Goal: Task Accomplishment & Management: Manage account settings

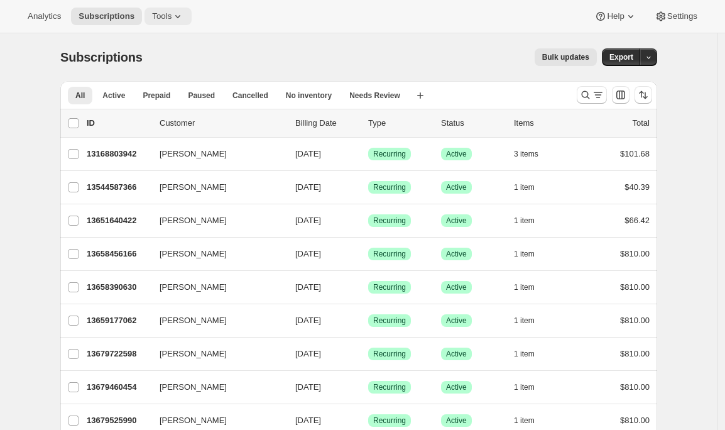
click at [175, 14] on icon at bounding box center [178, 16] width 13 height 13
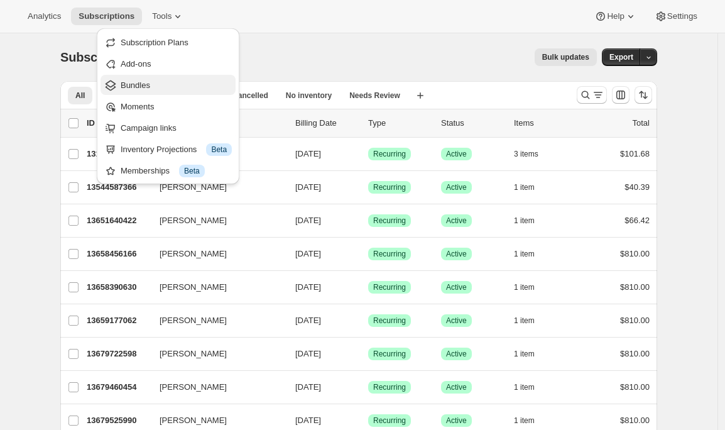
click at [157, 81] on span "Bundles" at bounding box center [176, 85] width 111 height 13
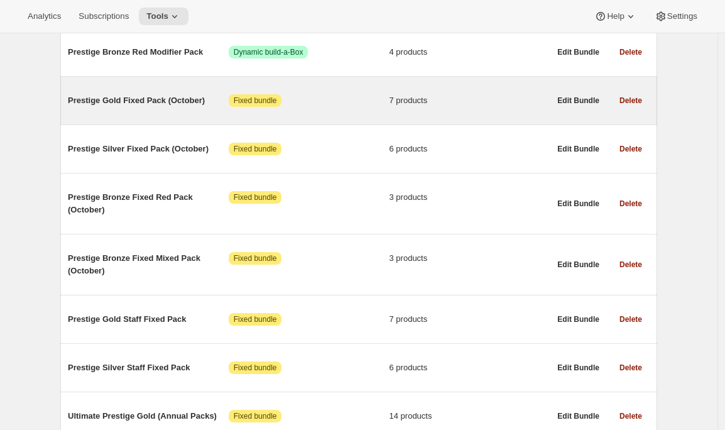
scroll to position [333, 0]
click at [154, 103] on span "Prestige Gold Fixed Pack (October)" at bounding box center [148, 100] width 161 height 13
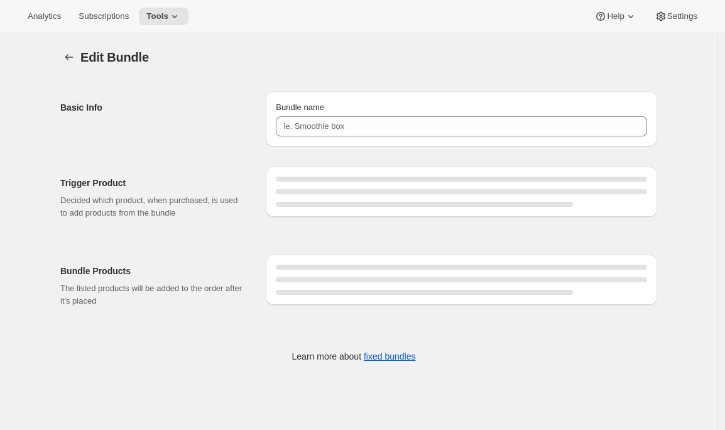
type input "Prestige Gold Fixed Pack (October)"
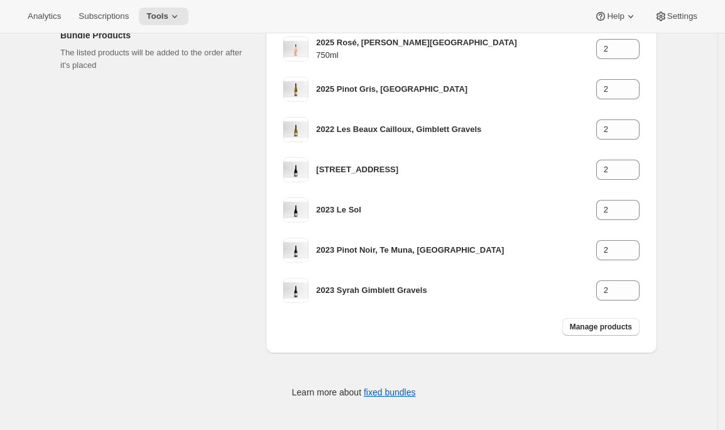
scroll to position [213, 0]
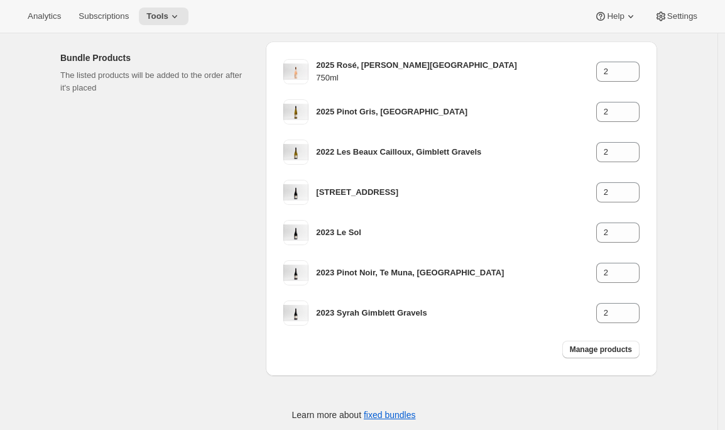
click at [163, 334] on div "Bundle Products The listed products will be added to the order after it's placed" at bounding box center [157, 208] width 195 height 334
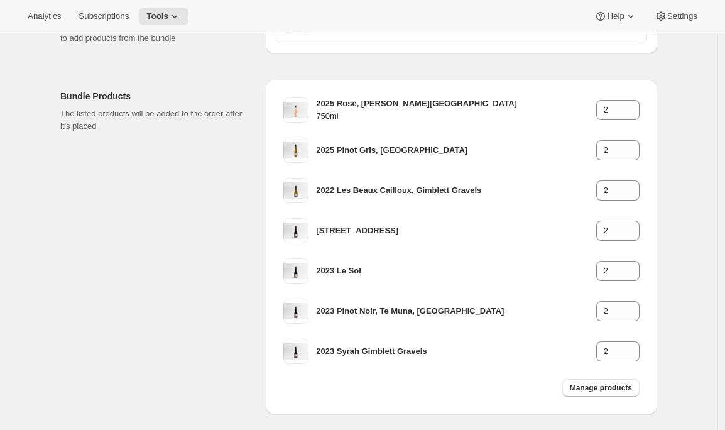
scroll to position [0, 0]
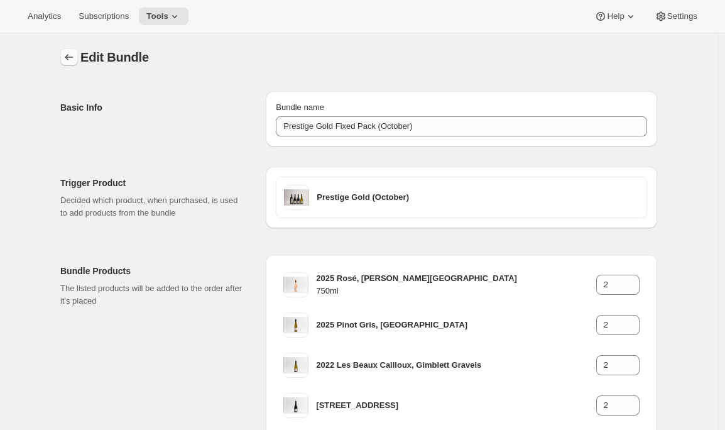
click at [75, 52] on icon "Bundles" at bounding box center [69, 57] width 13 height 13
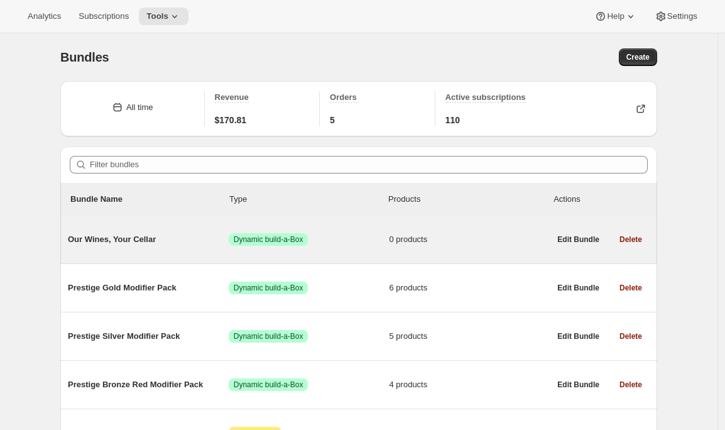
click at [145, 237] on span "Our Wines, Your Cellar" at bounding box center [148, 239] width 161 height 13
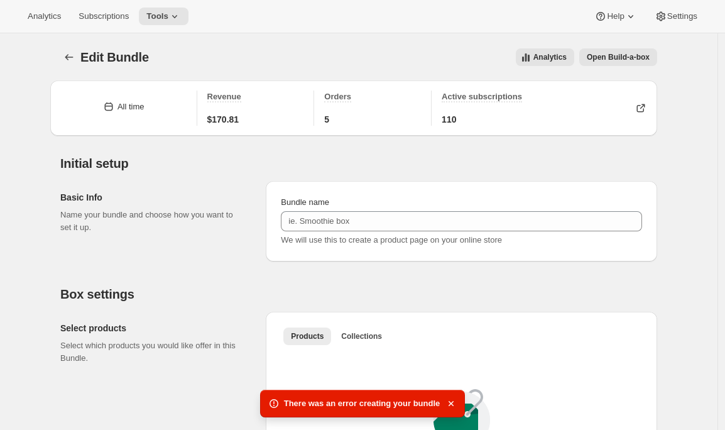
scroll to position [260, 0]
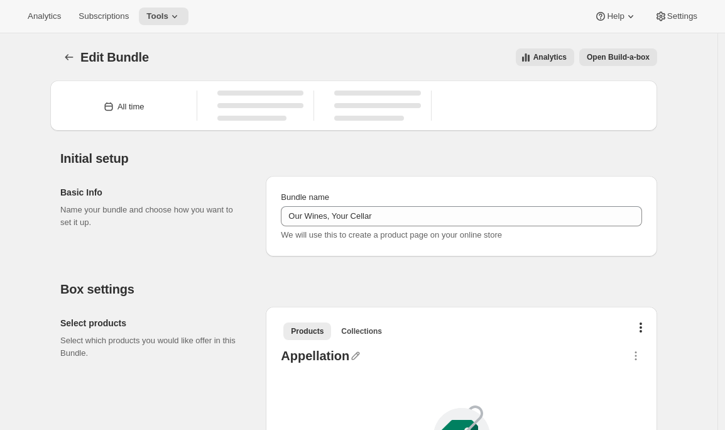
type input "Our Wines, Your Cellar"
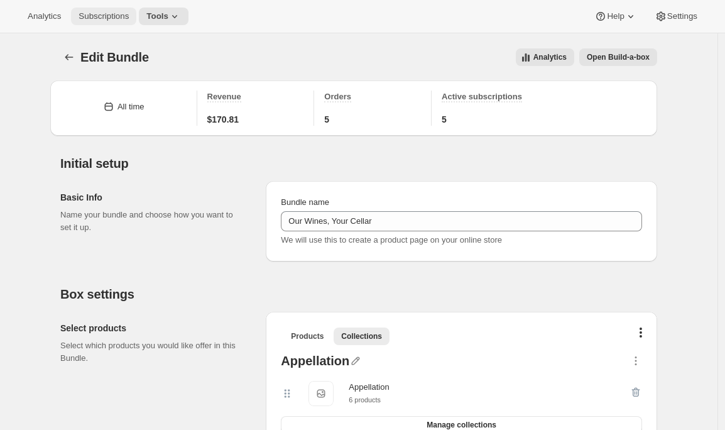
click at [129, 23] on button "Subscriptions" at bounding box center [103, 17] width 65 height 18
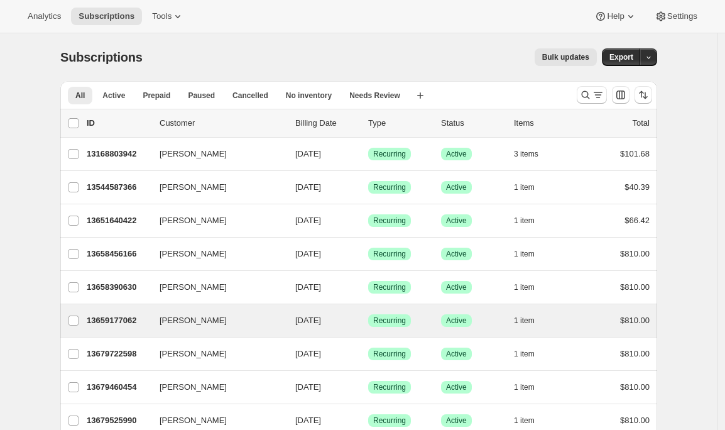
scroll to position [45, 0]
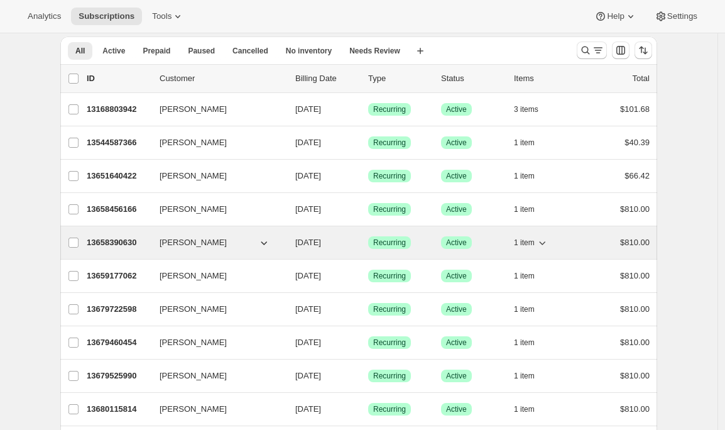
click at [107, 243] on p "13658390630" at bounding box center [118, 242] width 63 height 13
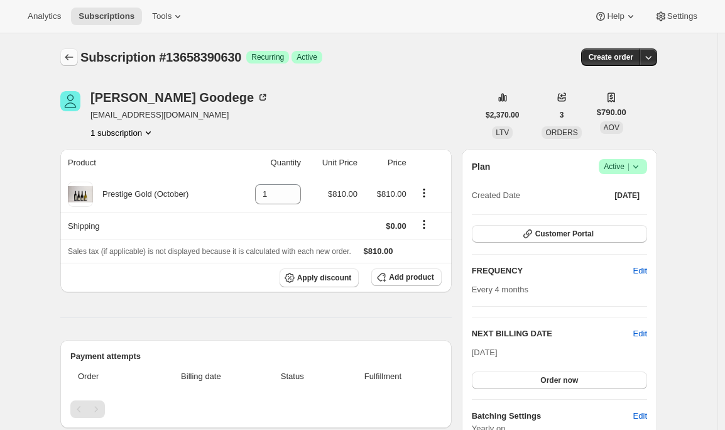
click at [75, 52] on icon "Subscriptions" at bounding box center [69, 57] width 13 height 13
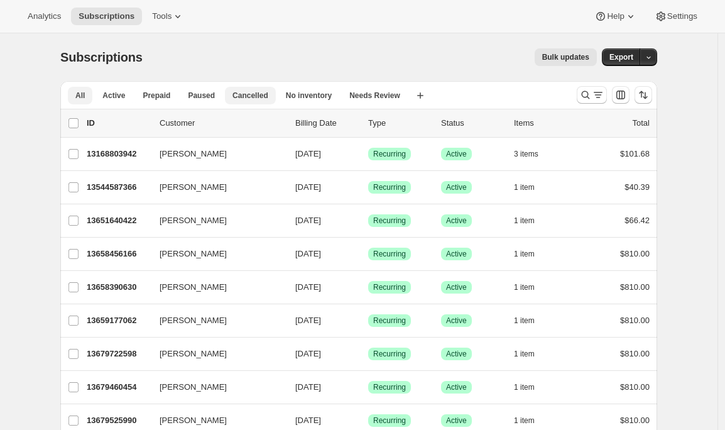
click at [255, 89] on button "Cancelled" at bounding box center [250, 96] width 51 height 18
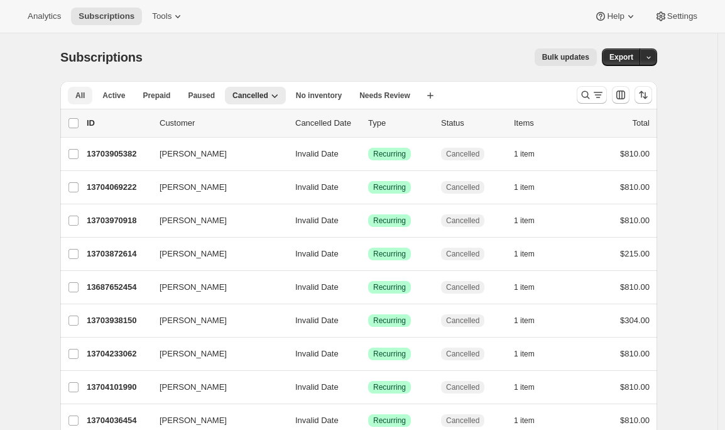
click at [79, 95] on span "All" at bounding box center [79, 96] width 9 height 10
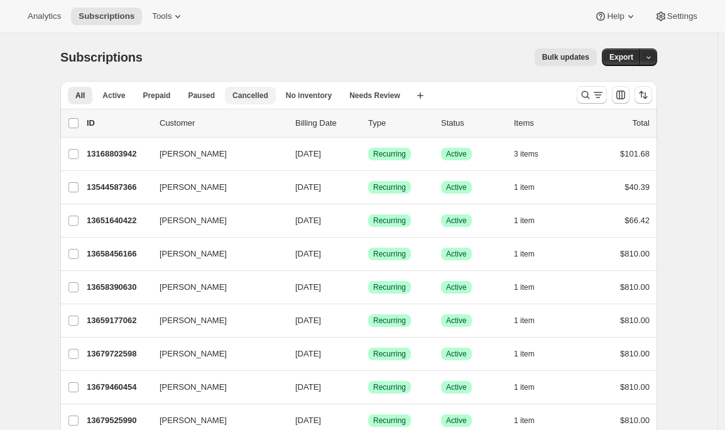
click at [264, 101] on button "Cancelled" at bounding box center [250, 96] width 51 height 18
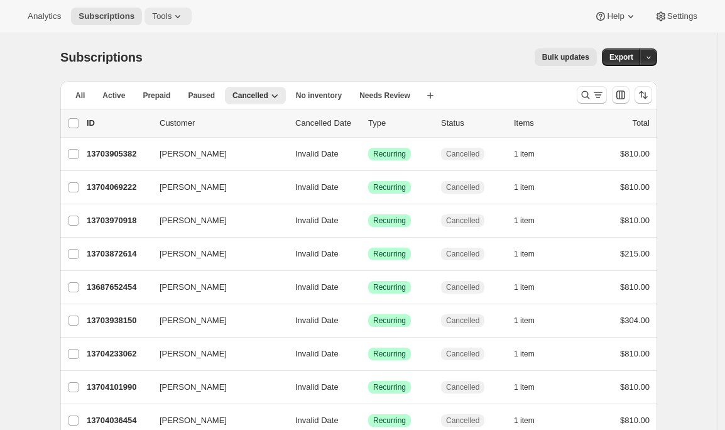
click at [178, 12] on icon at bounding box center [178, 16] width 13 height 13
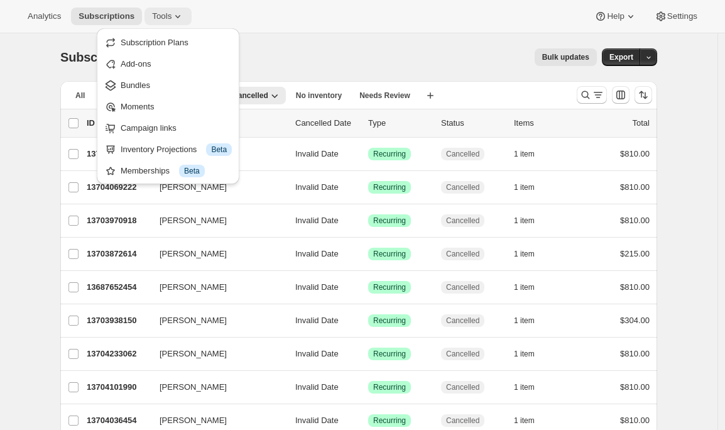
click at [172, 18] on span "Tools" at bounding box center [161, 16] width 19 height 10
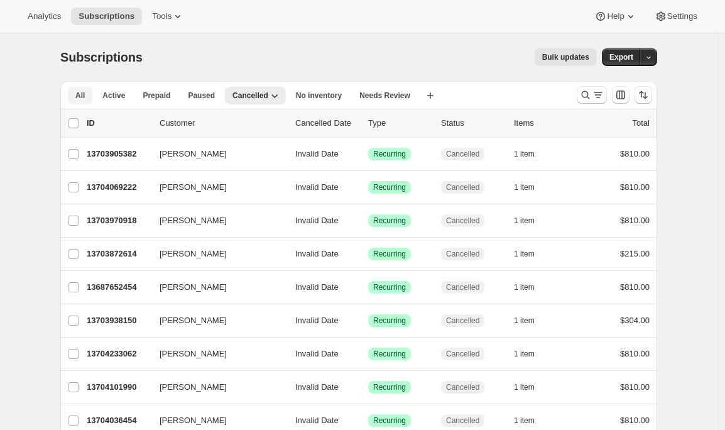
click at [91, 96] on button "All" at bounding box center [80, 96] width 25 height 18
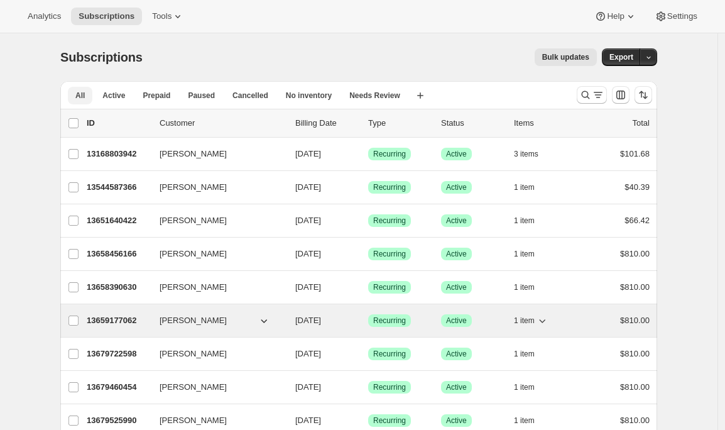
scroll to position [27, 0]
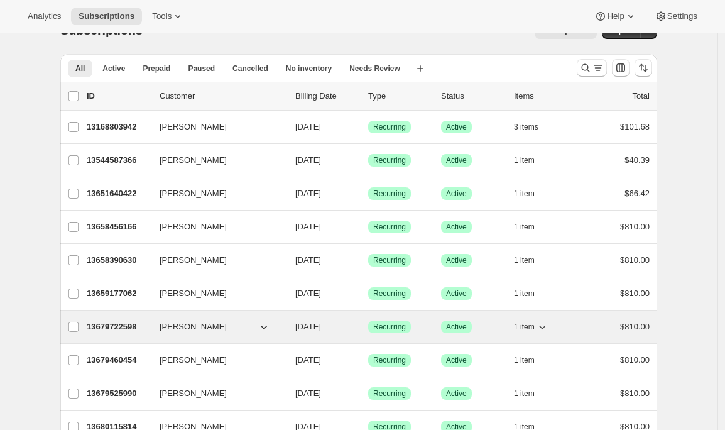
click at [117, 326] on p "13679722598" at bounding box center [118, 327] width 63 height 13
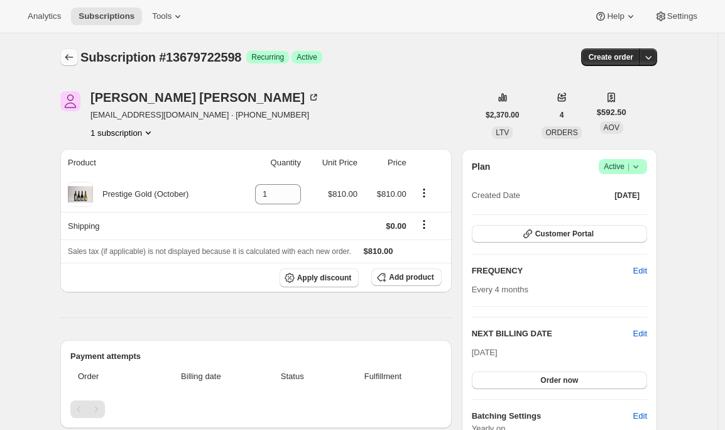
click at [67, 57] on icon "Subscriptions" at bounding box center [69, 57] width 13 height 13
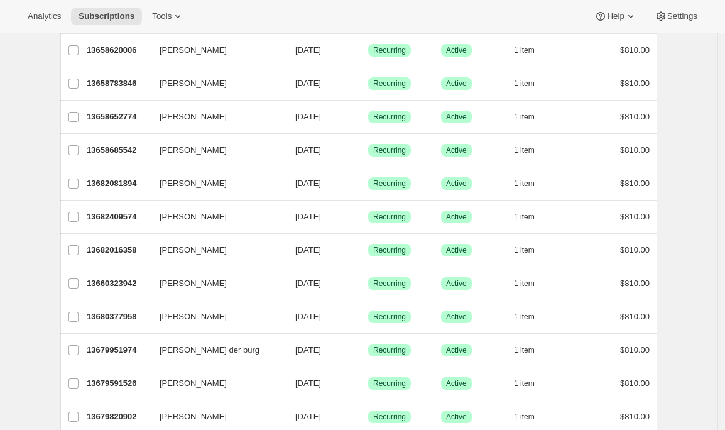
scroll to position [515, 0]
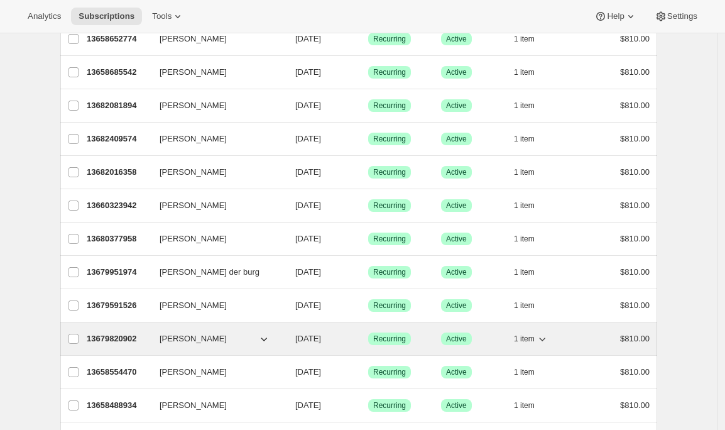
click at [105, 335] on p "13679820902" at bounding box center [118, 339] width 63 height 13
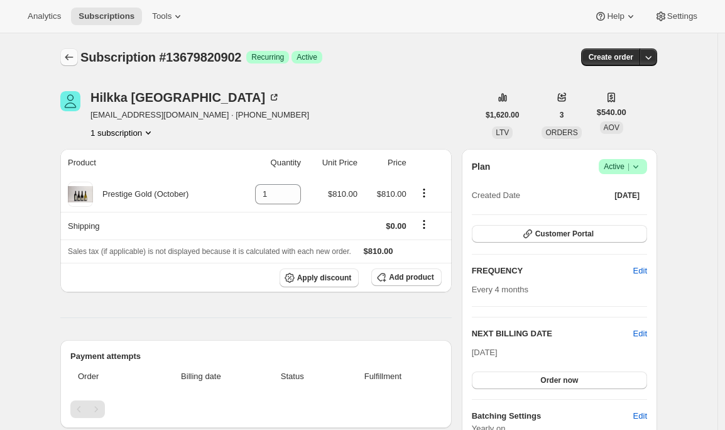
click at [75, 60] on icon "Subscriptions" at bounding box center [69, 57] width 13 height 13
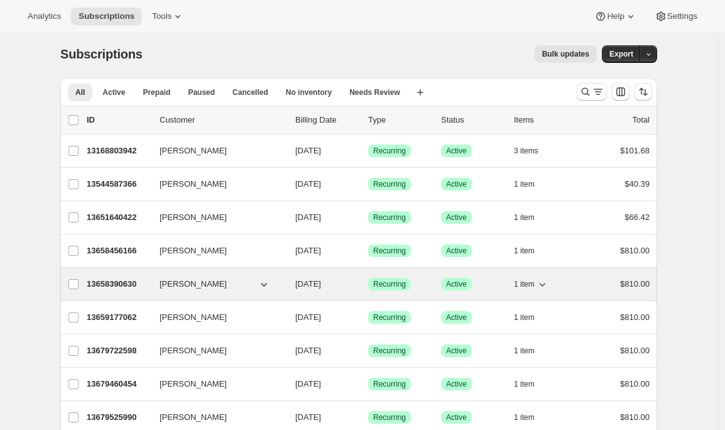
scroll to position [19, 0]
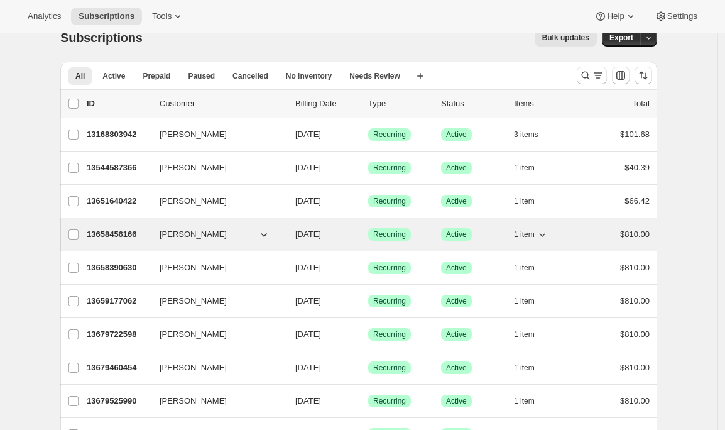
click at [109, 236] on p "13658456166" at bounding box center [118, 234] width 63 height 13
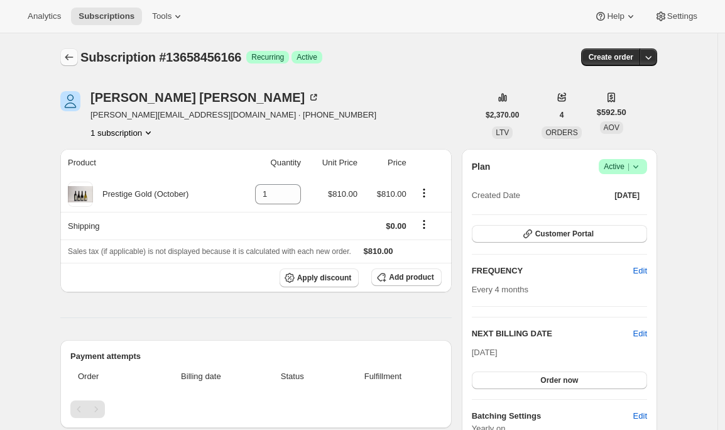
click at [74, 53] on icon "Subscriptions" at bounding box center [69, 57] width 13 height 13
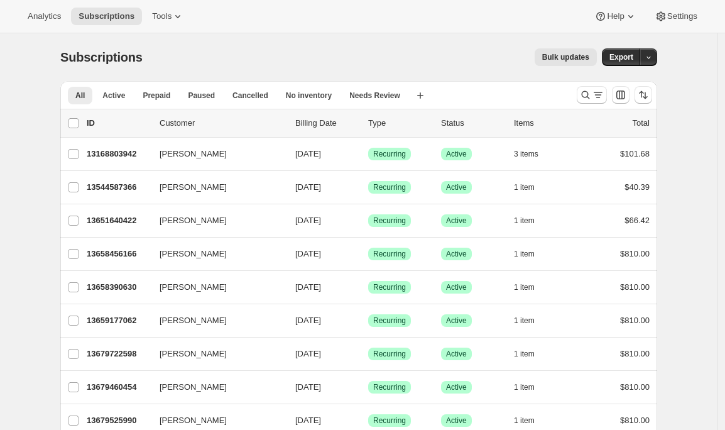
click at [675, 26] on div "Analytics Subscriptions Tools Help Settings" at bounding box center [362, 16] width 725 height 33
click at [674, 23] on button "Settings" at bounding box center [676, 17] width 58 height 18
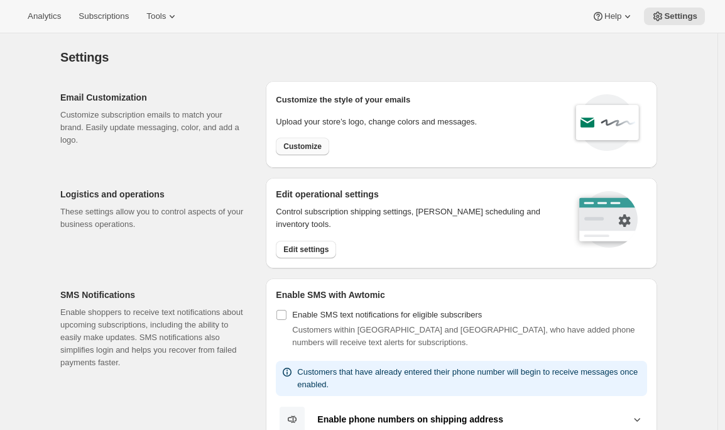
click at [305, 147] on span "Customize" at bounding box center [302, 146] width 38 height 10
select select "subscriptionMessage"
select select "5"
select select "15"
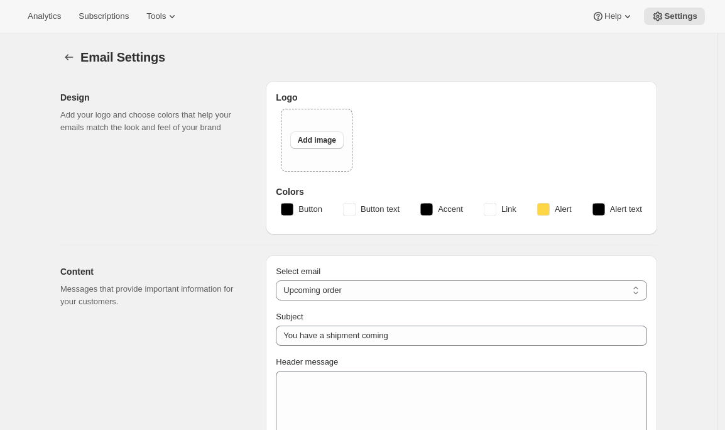
type input "2 Week Reminder: Prestige Wine Club Shipment"
type textarea "As the days grow longer and spring warmth returns to Hawke’s Bay, we’re getting…"
select select "14"
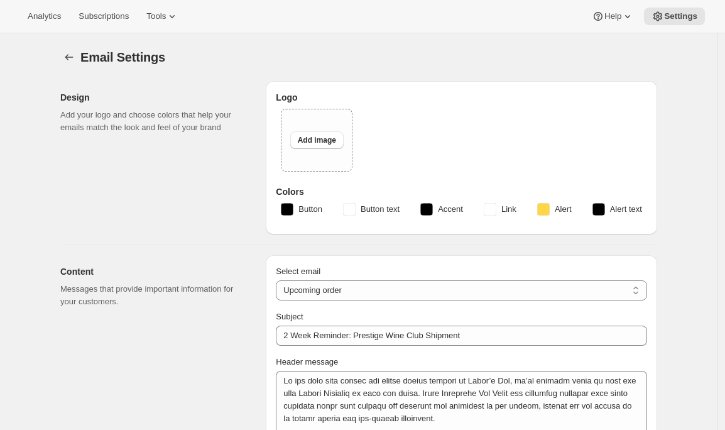
select select "14"
type input "Craggy Range"
checkbox input "false"
click at [71, 55] on icon "Settings" at bounding box center [69, 57] width 13 height 13
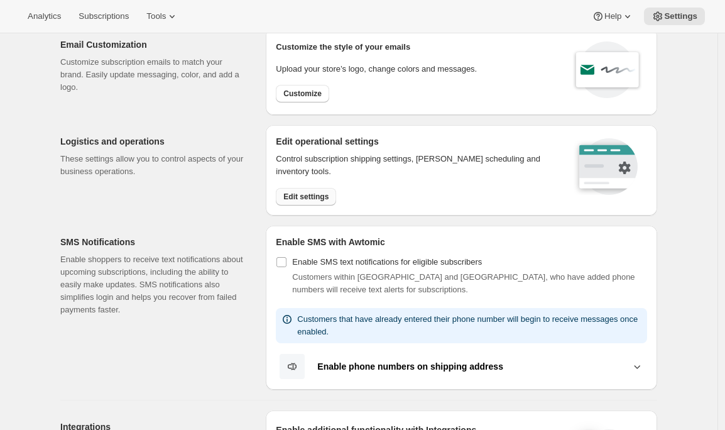
scroll to position [55, 0]
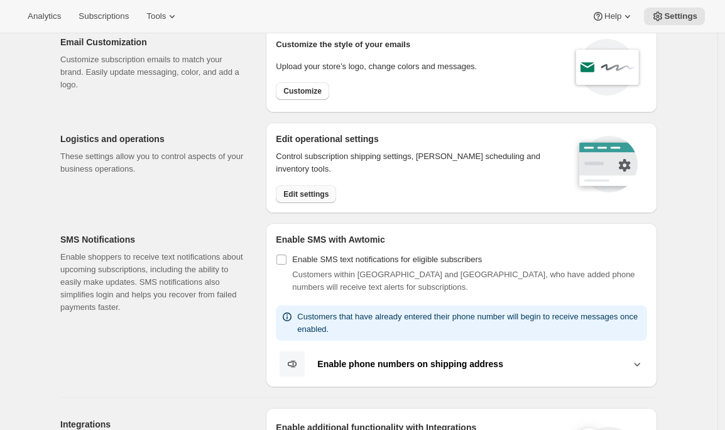
click at [305, 197] on span "Edit settings" at bounding box center [305, 194] width 45 height 10
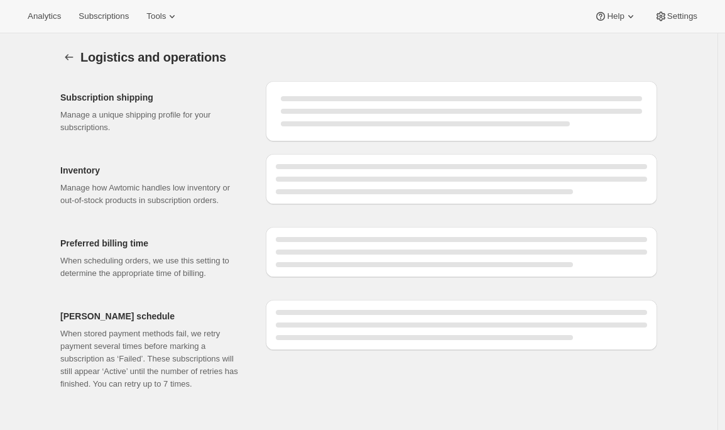
select select "DAY"
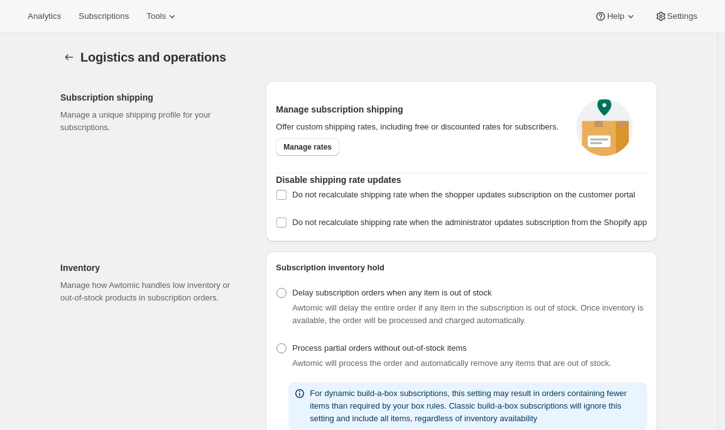
checkbox input "true"
select select "08:00"
click at [304, 198] on span "Do not recalculate shipping rate when the shopper updates subscription on the c…" at bounding box center [463, 194] width 343 height 9
click at [287, 198] on input "Do not recalculate shipping rate when the shopper updates subscription on the c…" at bounding box center [282, 195] width 10 height 10
checkbox input "true"
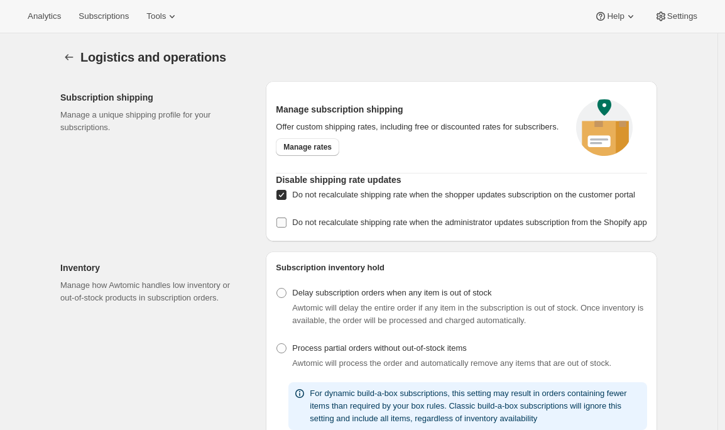
click at [305, 229] on span "Do not recalculate shipping rate when the administrator updates subscription fr…" at bounding box center [469, 222] width 355 height 13
click at [287, 228] on input "Do not recalculate shipping rate when the administrator updates subscription fr…" at bounding box center [282, 222] width 10 height 10
checkbox input "true"
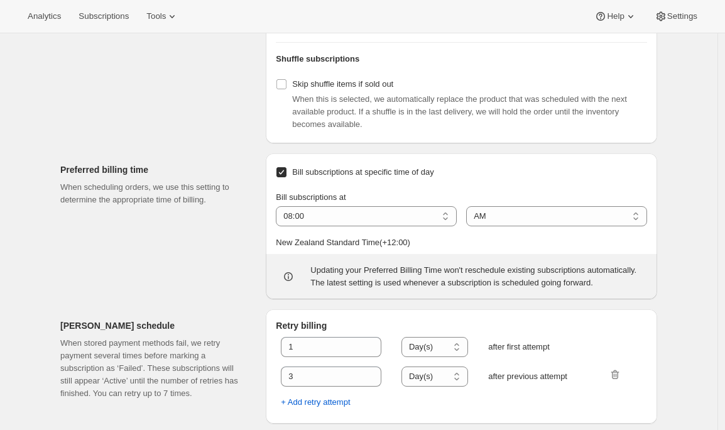
scroll to position [525, 0]
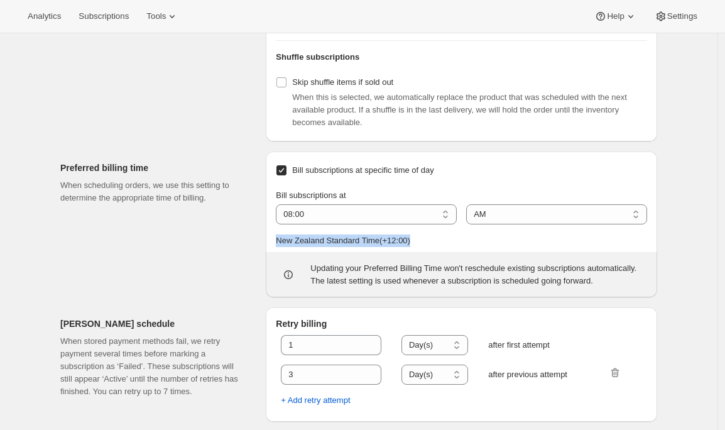
drag, startPoint x: 280, startPoint y: 265, endPoint x: 445, endPoint y: 265, distance: 164.7
click at [445, 247] on p "New Zealand Standard Time ( +12 : 00 )" at bounding box center [461, 240] width 371 height 13
click at [165, 16] on span "Tools" at bounding box center [155, 16] width 19 height 10
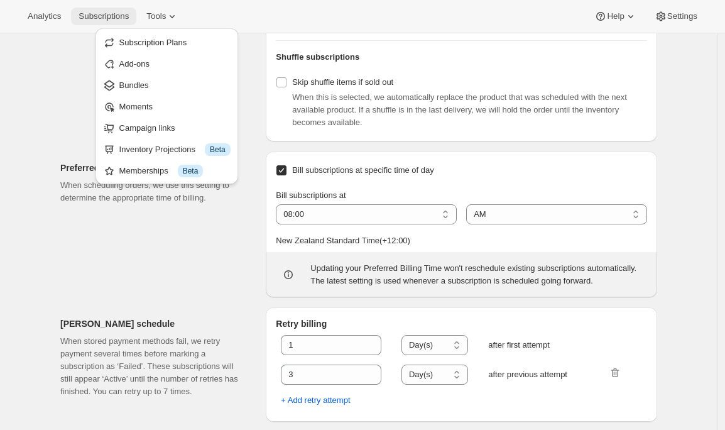
click at [120, 17] on span "Subscriptions" at bounding box center [104, 16] width 50 height 10
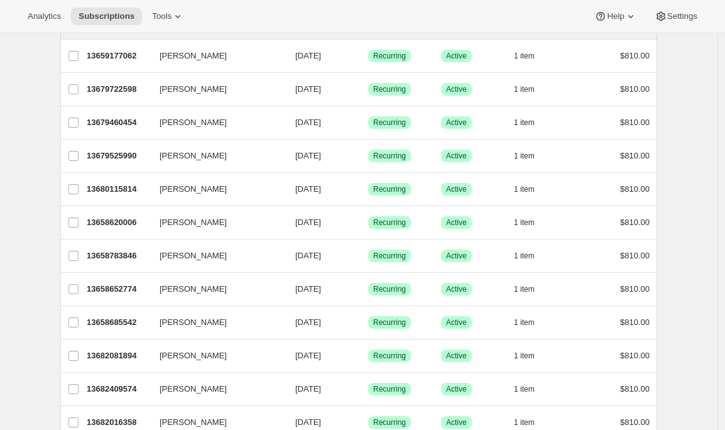
scroll to position [380, 0]
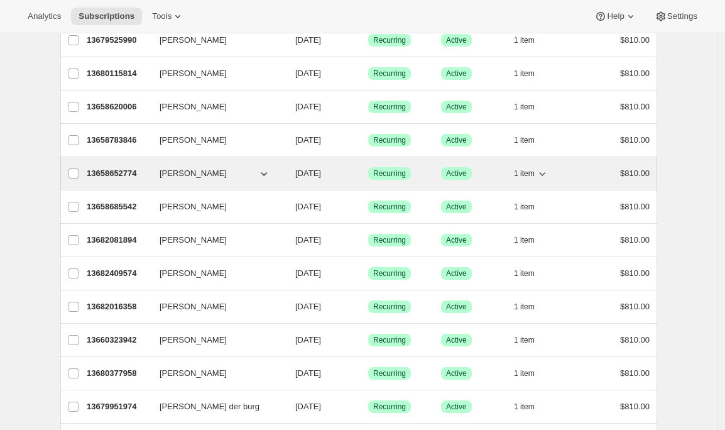
click at [121, 173] on p "13658652774" at bounding box center [118, 173] width 63 height 13
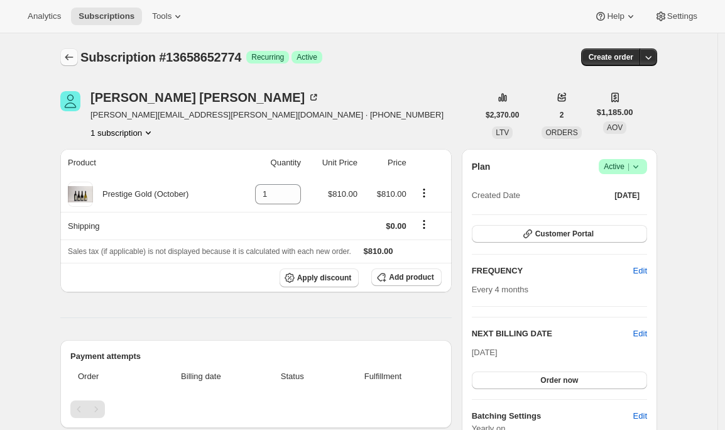
click at [71, 57] on icon "Subscriptions" at bounding box center [69, 57] width 13 height 13
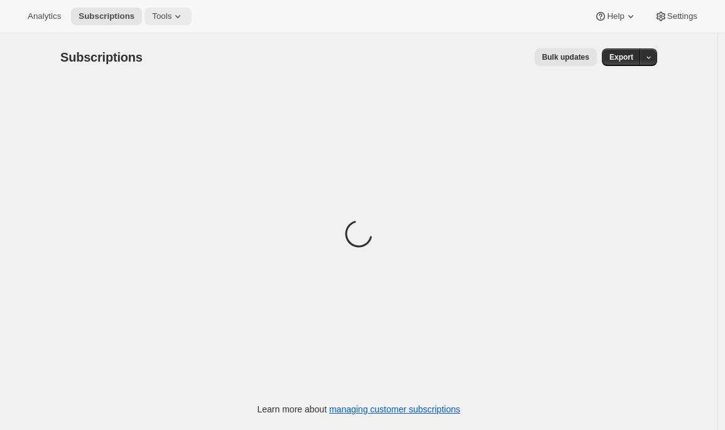
click at [166, 18] on span "Tools" at bounding box center [161, 16] width 19 height 10
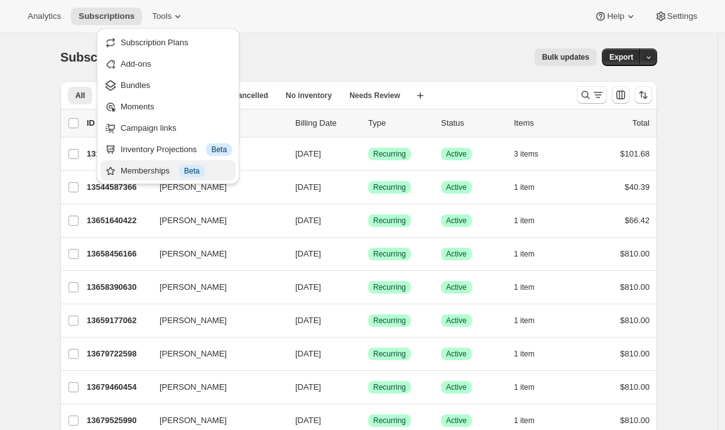
click at [143, 165] on div "Memberships Info Beta" at bounding box center [176, 171] width 111 height 13
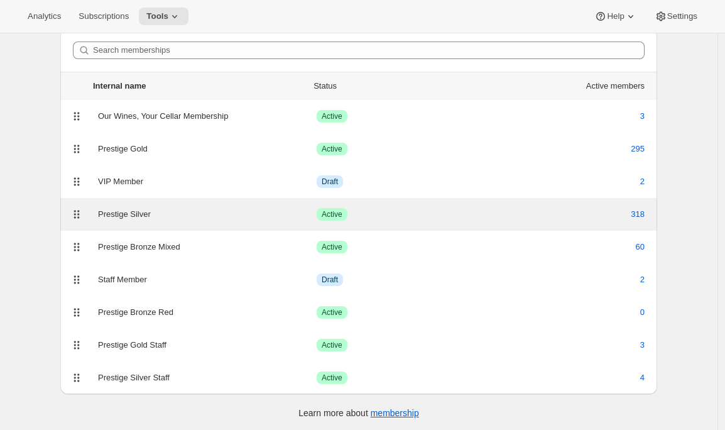
scroll to position [54, 0]
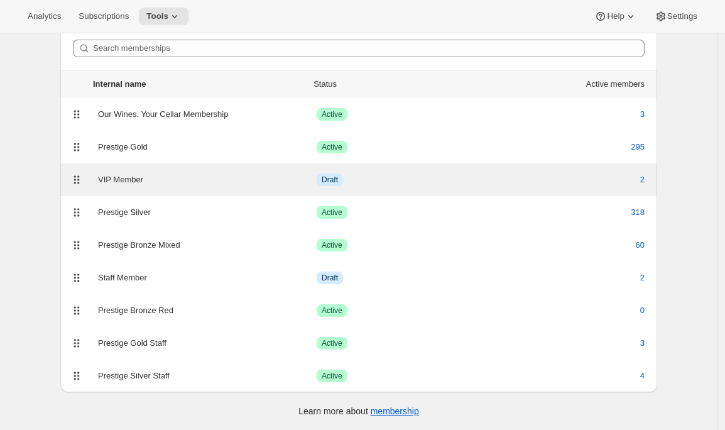
click at [188, 177] on div "VIP Member" at bounding box center [207, 179] width 219 height 13
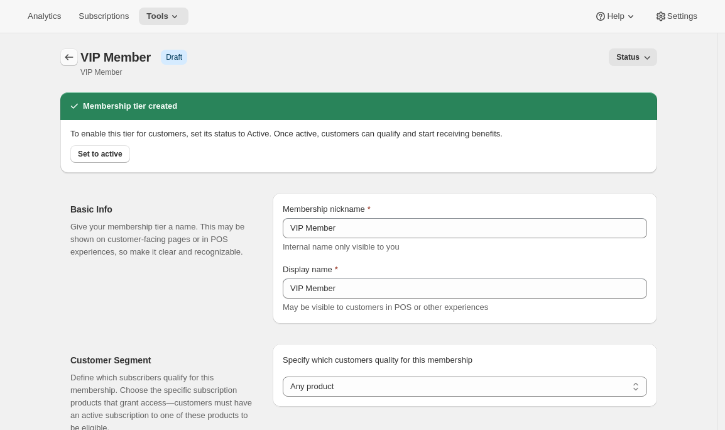
click at [67, 57] on icon "Memberships" at bounding box center [69, 57] width 13 height 13
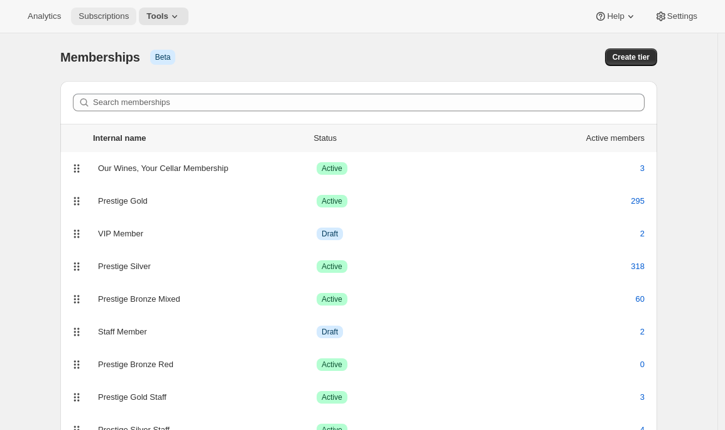
click at [118, 16] on span "Subscriptions" at bounding box center [104, 16] width 50 height 10
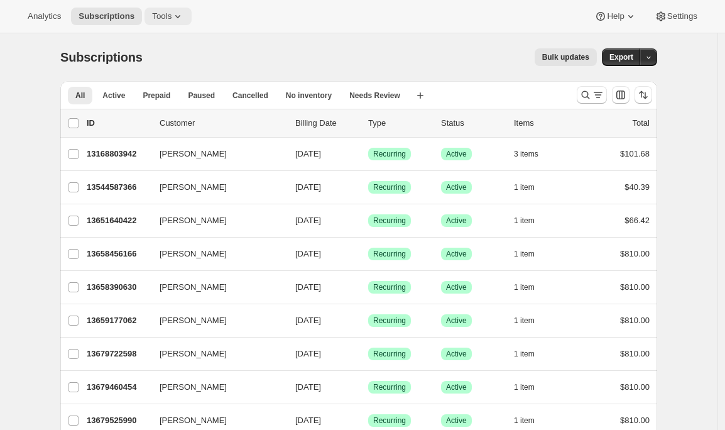
click at [182, 21] on icon at bounding box center [178, 16] width 13 height 13
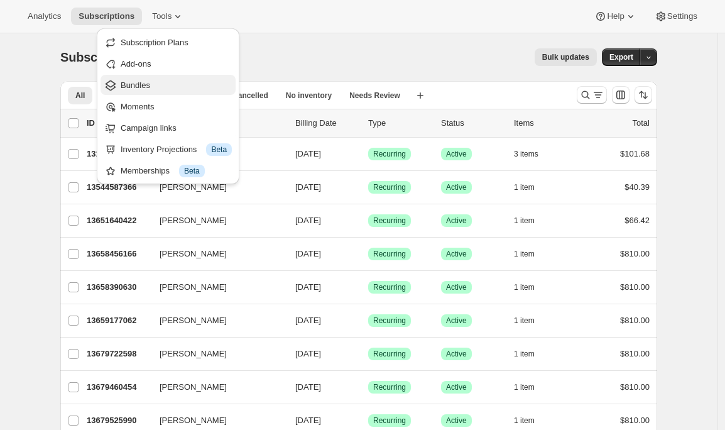
click at [157, 89] on span "Bundles" at bounding box center [176, 85] width 111 height 13
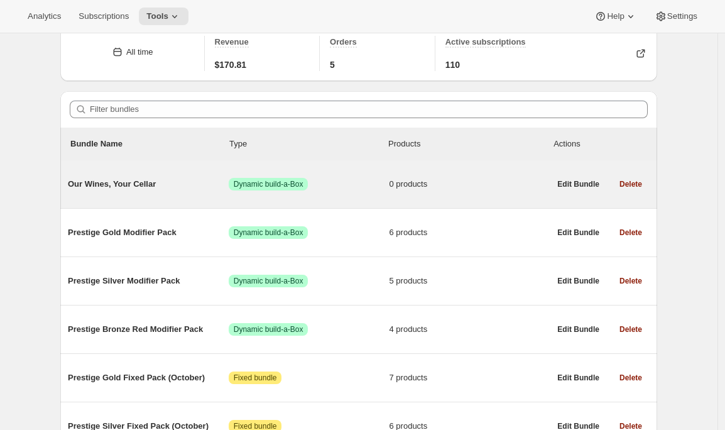
scroll to position [56, 0]
click at [160, 225] on div "Prestige Gold Modifier Pack Success Dynamic build-a-Box 6 products" at bounding box center [309, 232] width 482 height 33
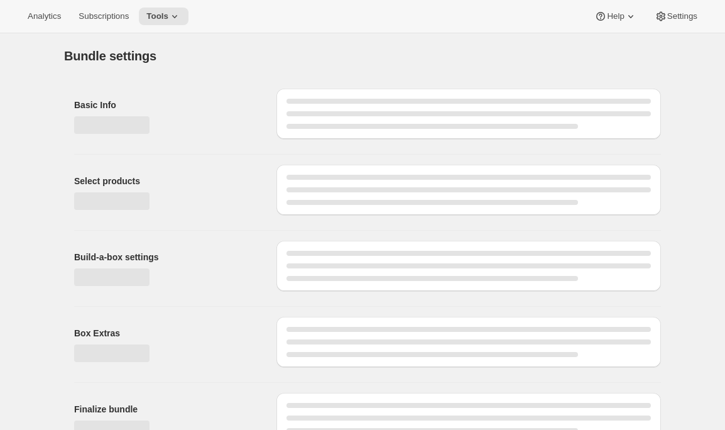
type input "Prestige Gold Modifier Pack"
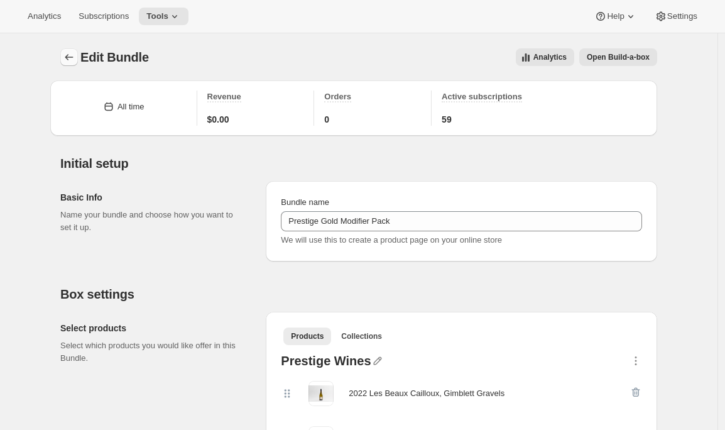
click at [72, 53] on icon "Bundles" at bounding box center [69, 57] width 13 height 13
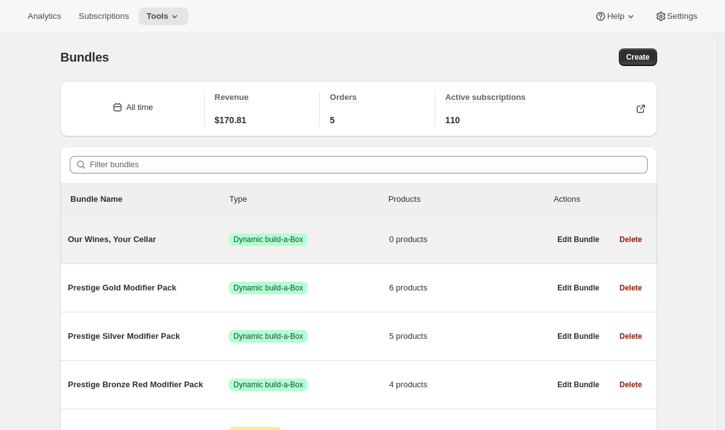
click at [214, 228] on div "Our Wines, Your Cellar Success Dynamic build-a-Box 0 products" at bounding box center [309, 239] width 482 height 33
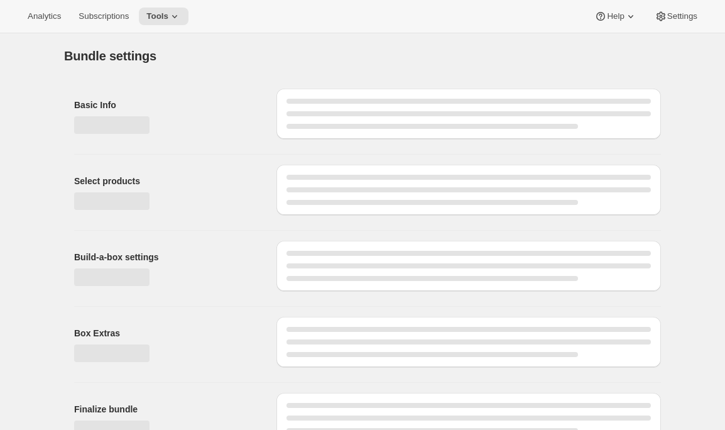
type input "Our Wines, Your Cellar"
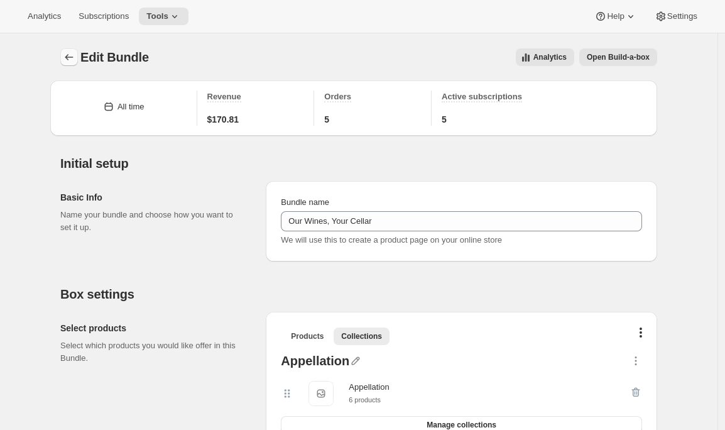
click at [64, 52] on button "Bundles" at bounding box center [69, 57] width 18 height 18
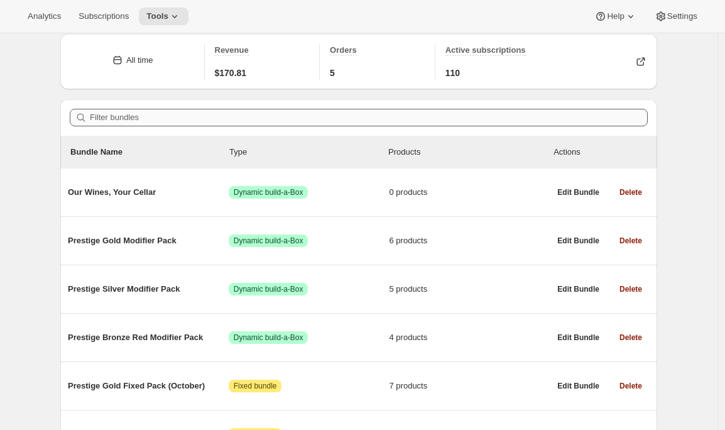
scroll to position [51, 0]
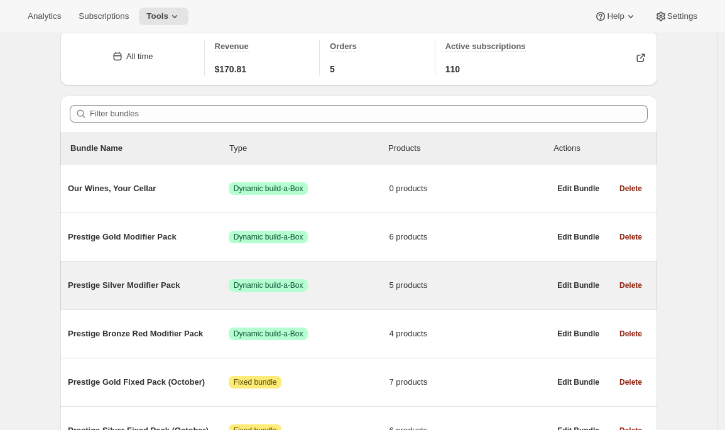
click at [172, 287] on span "Prestige Silver Modifier Pack" at bounding box center [148, 285] width 161 height 13
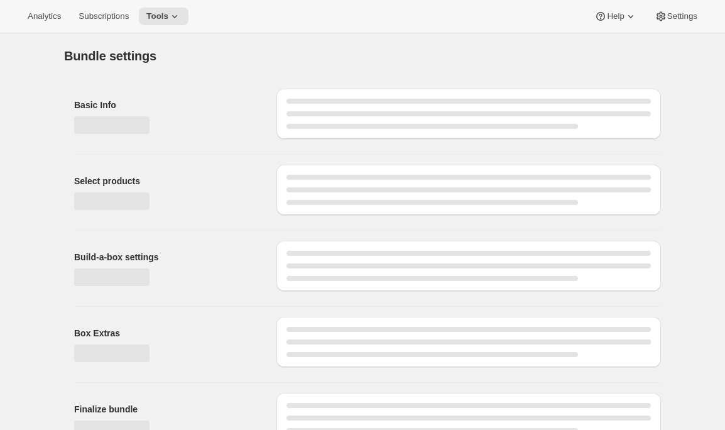
type input "Prestige Silver Modifier Pack"
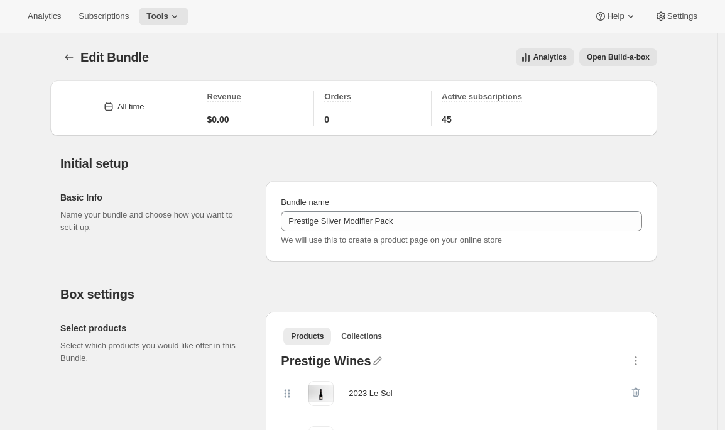
click at [72, 55] on icon "Bundles" at bounding box center [69, 57] width 13 height 13
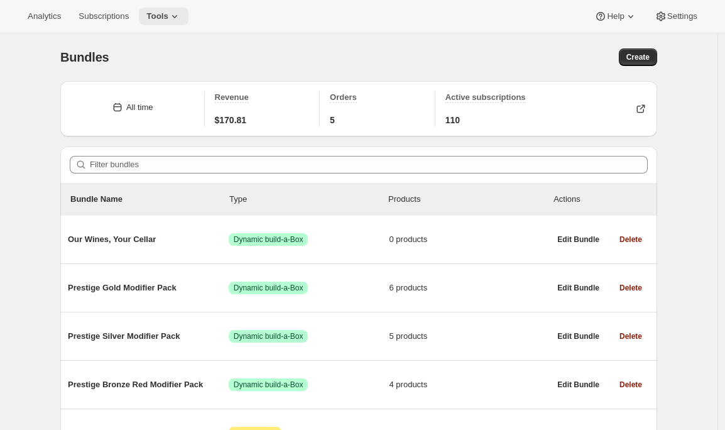
click at [176, 20] on icon at bounding box center [174, 16] width 13 height 13
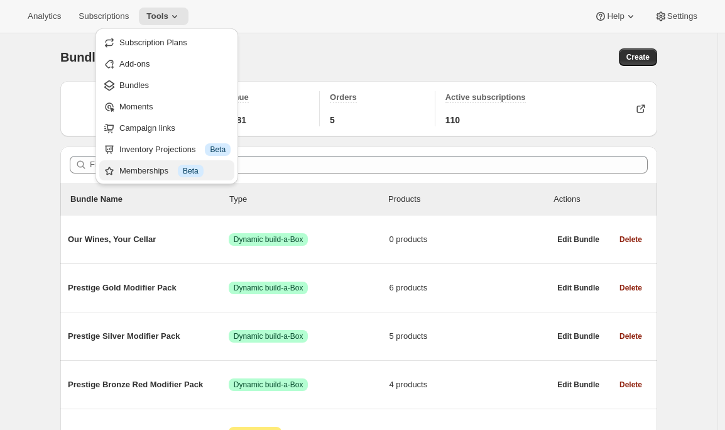
click at [146, 171] on div "Memberships Info Beta" at bounding box center [174, 171] width 111 height 13
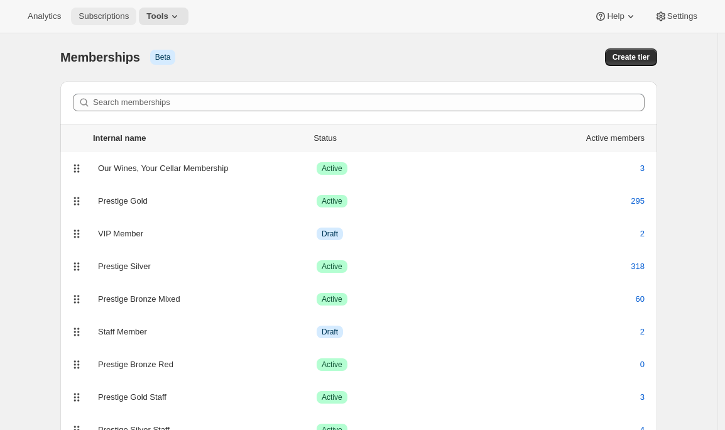
click at [97, 13] on span "Subscriptions" at bounding box center [104, 16] width 50 height 10
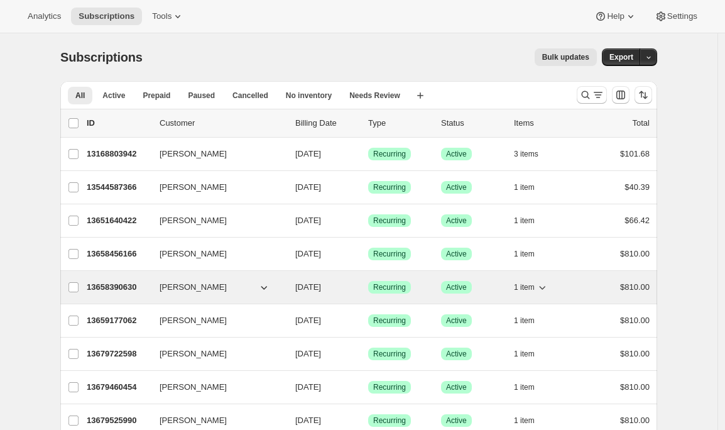
click at [111, 287] on p "13658390630" at bounding box center [118, 287] width 63 height 13
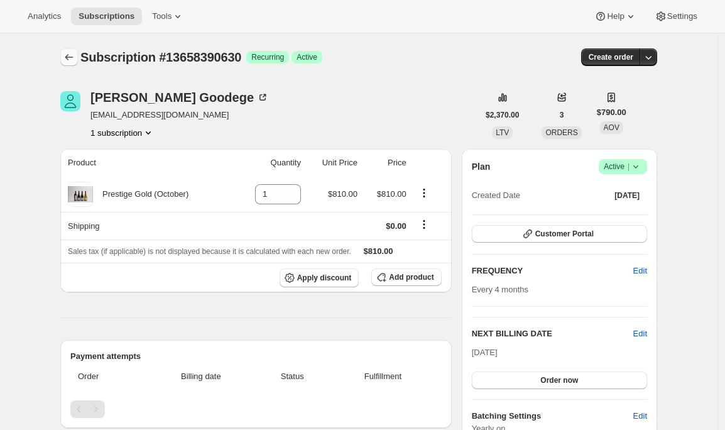
click at [74, 58] on icon "Subscriptions" at bounding box center [69, 57] width 13 height 13
